Goal: Task Accomplishment & Management: Use online tool/utility

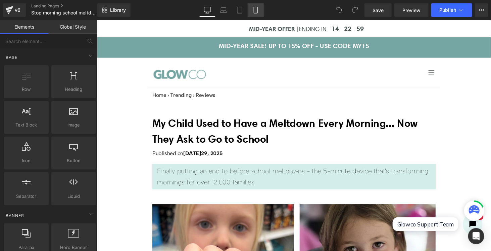
click at [258, 11] on icon at bounding box center [256, 10] width 4 height 6
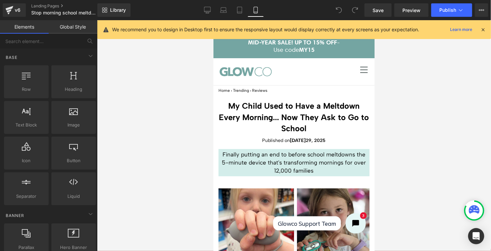
click at [481, 29] on icon at bounding box center [483, 30] width 6 height 6
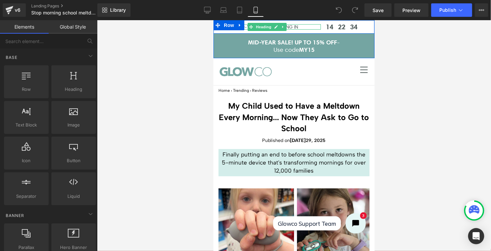
click at [301, 26] on h3 "MID-YEAR OFFER | ENDING IN" at bounding box center [266, 27] width 107 height 6
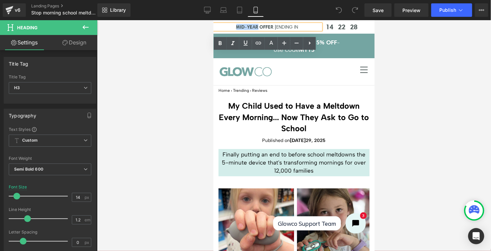
drag, startPoint x: 252, startPoint y: 26, endPoint x: 230, endPoint y: 25, distance: 22.2
click at [230, 25] on div "MID-YEAR OFFER | ENDING IN Heading 14 22 28 Countdown Timer Row MID-YEAR SALE! …" at bounding box center [293, 39] width 161 height 38
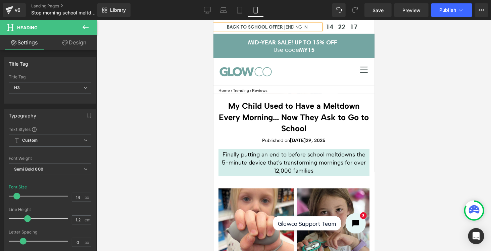
click at [413, 55] on div at bounding box center [294, 135] width 394 height 230
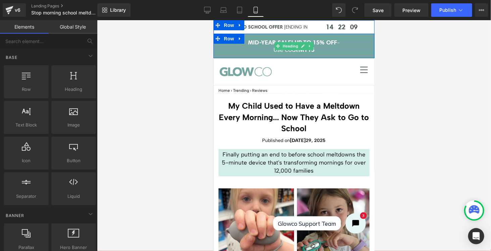
click at [251, 42] on h3 "MID-YEAR SALE! UP TO 15% OFF -" at bounding box center [293, 41] width 161 height 7
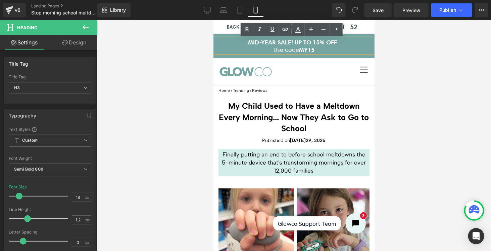
click at [270, 41] on h3 "MID-YEAR SALE! UP TO 15% OFF -" at bounding box center [293, 41] width 161 height 7
drag, startPoint x: 270, startPoint y: 41, endPoint x: 242, endPoint y: 42, distance: 28.2
click at [242, 42] on h3 "MID-YEAR SALE! UP TO 15% OFF -" at bounding box center [293, 41] width 161 height 7
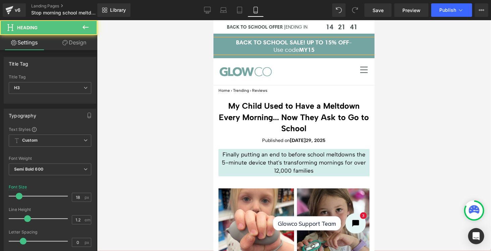
click at [331, 42] on h3 "BACK TO SCHOOL SALE! UP TO 15% OFF -" at bounding box center [293, 41] width 161 height 7
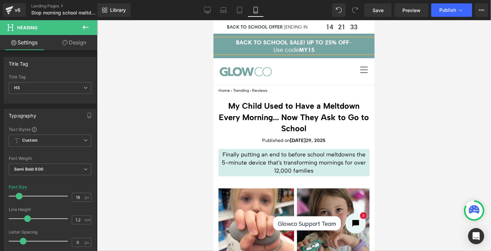
click at [303, 49] on span "MY15" at bounding box center [306, 49] width 15 height 8
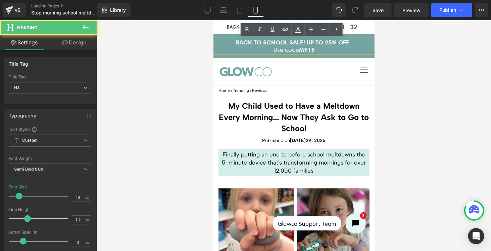
click at [306, 51] on span "MY15" at bounding box center [306, 49] width 15 height 8
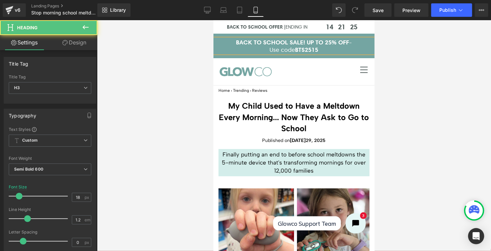
click at [320, 49] on h3 "Use code BTS2515" at bounding box center [293, 49] width 161 height 7
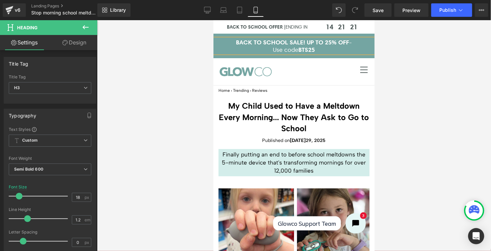
click at [394, 49] on div at bounding box center [294, 135] width 394 height 230
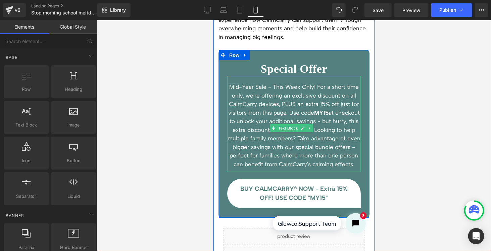
scroll to position [2183, 0]
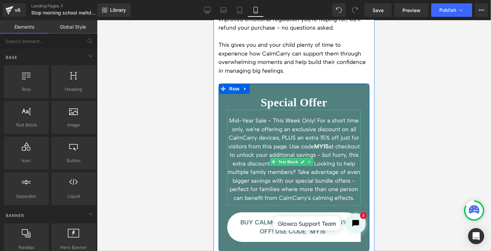
click at [325, 142] on span "MY15" at bounding box center [321, 145] width 14 height 7
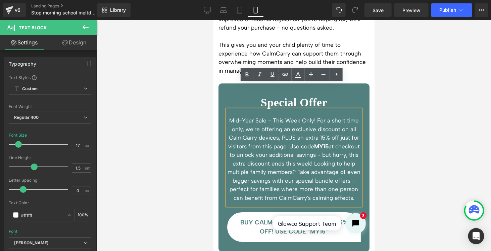
drag, startPoint x: 231, startPoint y: 94, endPoint x: 343, endPoint y: 182, distance: 141.9
click at [343, 182] on p "Mid-Year Sale - This Week Only! For a short time only, we're offering an exclus…" at bounding box center [294, 159] width 134 height 86
copy p "Mid-Year Sale - This Week Only! For a short time only, we're offering an exclus…"
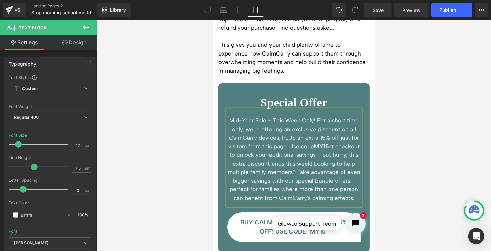
click at [302, 138] on p "Mid-Year Sale - This Week Only! For a short time only, we're offering an exclus…" at bounding box center [294, 159] width 134 height 86
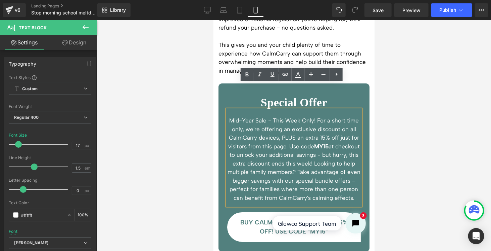
drag, startPoint x: 338, startPoint y: 181, endPoint x: 229, endPoint y: 93, distance: 140.2
click at [229, 116] on p "Mid-Year Sale - This Week Only! For a short time only, we're offering an exclus…" at bounding box center [294, 159] width 134 height 86
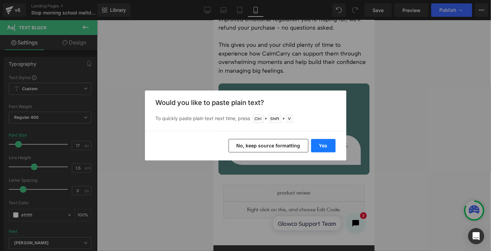
click at [325, 145] on button "Yes" at bounding box center [323, 145] width 25 height 13
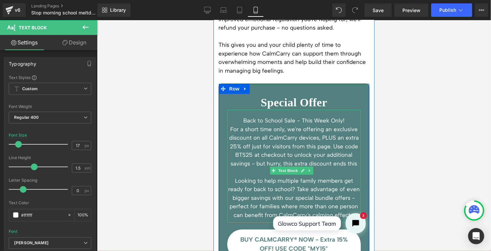
scroll to position [2217, 0]
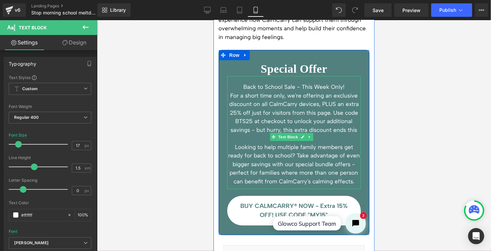
click at [325, 107] on p "For a short time only, we're offering an exclusive discount on all CalmCarry de…" at bounding box center [294, 116] width 134 height 51
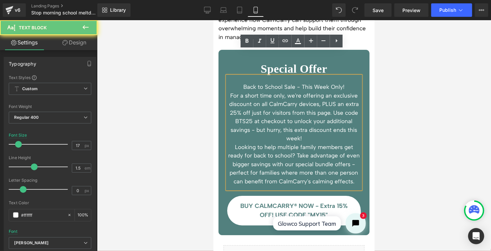
click at [319, 111] on p "For a short time only, we're offering an exclusive discount on all CalmCarry de…" at bounding box center [294, 116] width 134 height 51
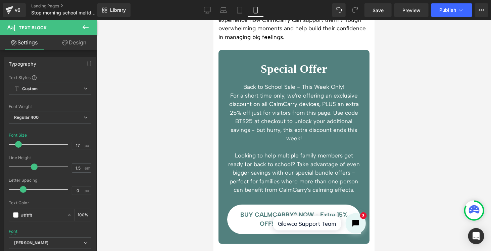
click at [390, 105] on div at bounding box center [294, 135] width 394 height 230
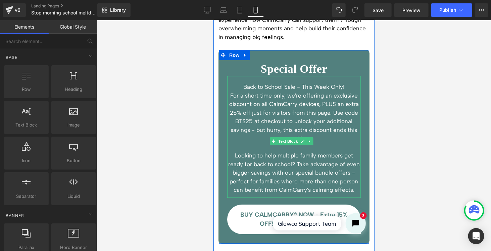
click at [254, 102] on p "For a short time only, we're offering an exclusive discount on all CalmCarry de…" at bounding box center [294, 116] width 134 height 51
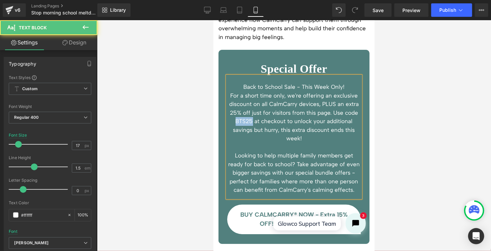
drag, startPoint x: 251, startPoint y: 95, endPoint x: 234, endPoint y: 95, distance: 17.1
click at [234, 95] on p "For a short time only, we're offering an exclusive discount on all CalmCarry de…" at bounding box center [294, 116] width 134 height 51
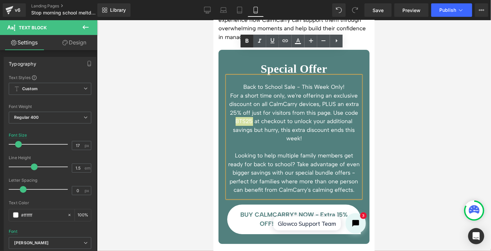
click at [248, 42] on icon at bounding box center [247, 41] width 3 height 4
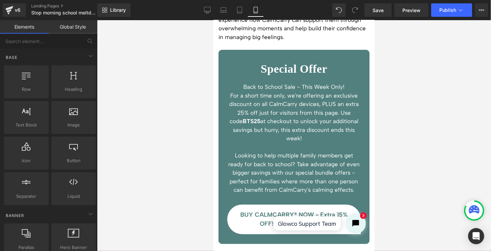
click at [401, 96] on div at bounding box center [294, 135] width 394 height 230
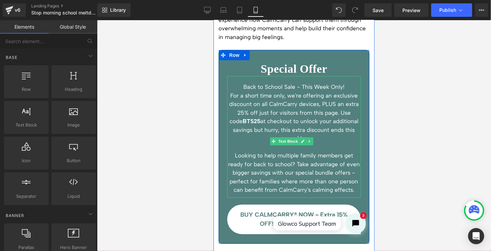
scroll to position [2251, 0]
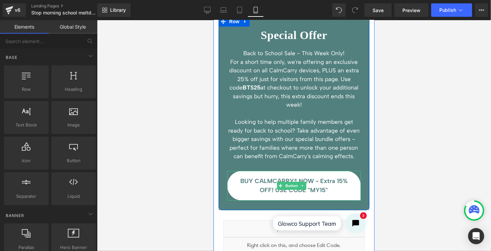
click at [309, 176] on span "BUY CALMCARRY® NOW - Extra 15% OFF! USE CODE "MY15"" at bounding box center [294, 185] width 110 height 18
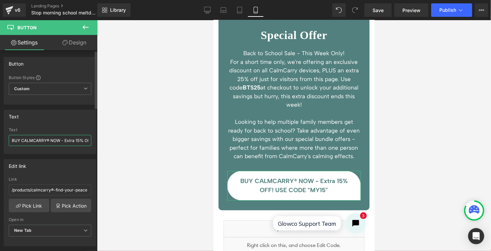
click at [78, 138] on input "BUY CALMCARRY® NOW - Extra 15% OFF! USE CODE "MY15"" at bounding box center [50, 140] width 83 height 11
click at [86, 139] on input "BUY CALMCARRY® NOW - Extra 25% OFF! USE CODE "MY15"" at bounding box center [50, 140] width 83 height 11
click at [84, 142] on input "BUY CALMCARRY® NOW - Extra 25% OFF! USE CODE "MY15"" at bounding box center [50, 140] width 83 height 11
drag, startPoint x: 84, startPoint y: 141, endPoint x: 75, endPoint y: 140, distance: 9.1
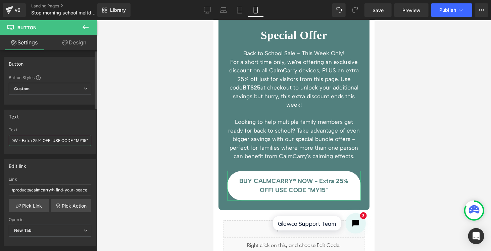
click at [75, 140] on input "BUY CALMCARRY® NOW - Extra 25% OFF! USE CODE "MY15"" at bounding box center [50, 140] width 83 height 11
type input "BUY CALMCARRY® NOW - Extra 25% OFF! USE CODE "BTS25""
click at [430, 141] on div at bounding box center [294, 135] width 394 height 230
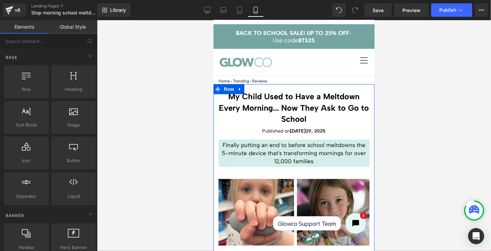
scroll to position [0, 0]
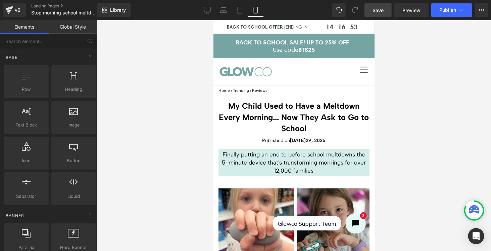
click at [383, 9] on span "Save" at bounding box center [378, 10] width 11 height 7
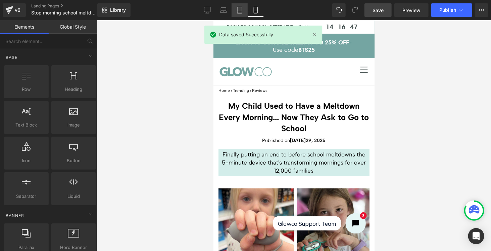
click at [241, 9] on icon at bounding box center [239, 10] width 7 height 7
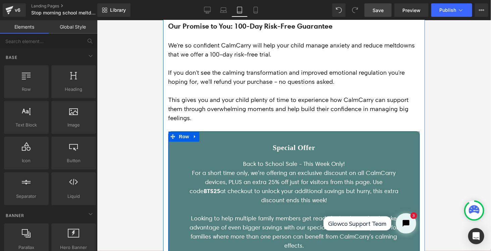
scroll to position [2217, 0]
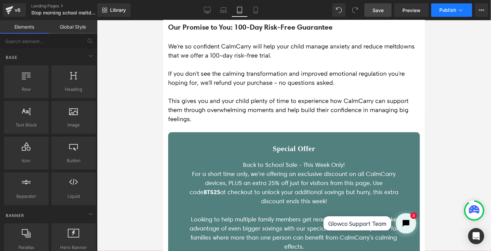
click at [446, 10] on span "Publish" at bounding box center [448, 9] width 17 height 5
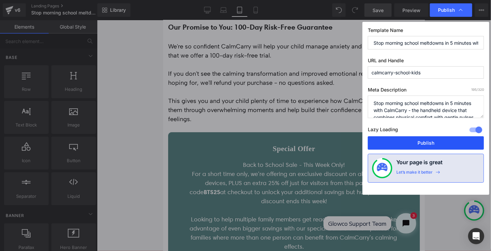
click at [433, 139] on button "Publish" at bounding box center [426, 142] width 116 height 13
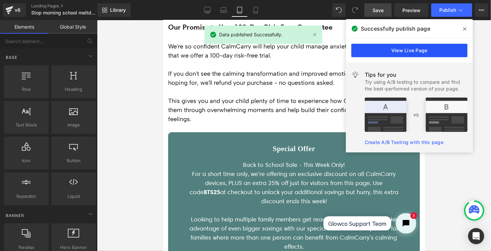
click at [426, 51] on link "View Live Page" at bounding box center [410, 50] width 116 height 13
